Goal: Task Accomplishment & Management: Manage account settings

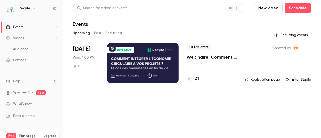
click at [199, 56] on p "Webinaire: Comment intégrer l'économie circulaire dans vos projets ?" at bounding box center [212, 57] width 50 height 6
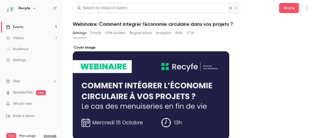
scroll to position [25, 0]
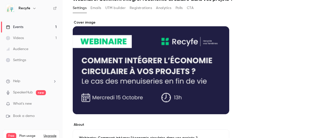
click at [134, 7] on button "Registrations" at bounding box center [141, 8] width 22 height 8
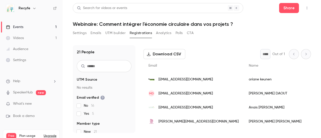
scroll to position [25, 0]
